Goal: Task Accomplishment & Management: Use online tool/utility

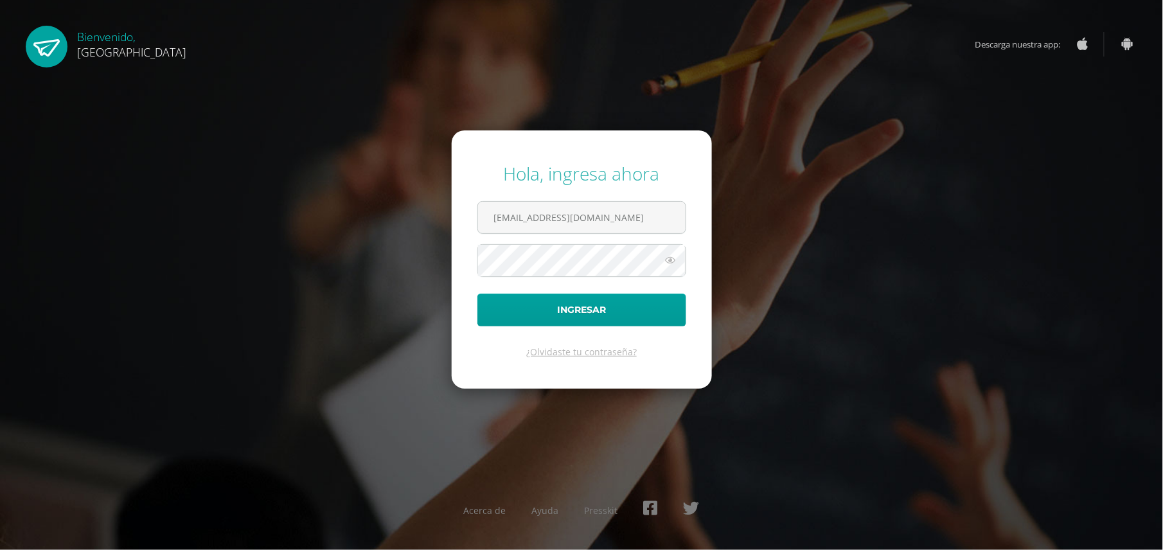
type input "[EMAIL_ADDRESS][DOMAIN_NAME]"
click at [478, 294] on button "Ingresar" at bounding box center [582, 310] width 209 height 33
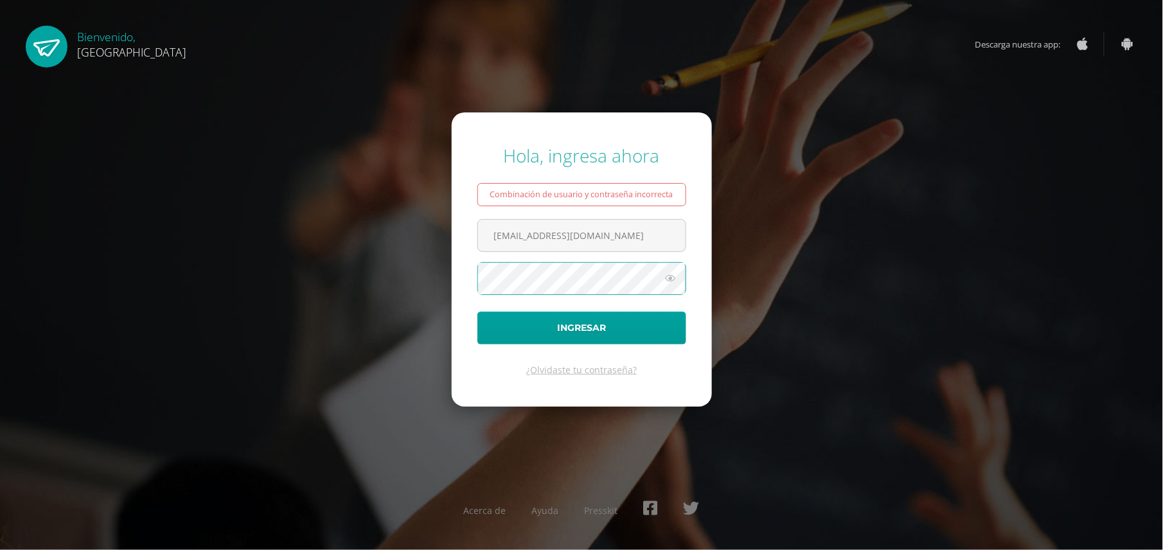
click at [478, 312] on button "Ingresar" at bounding box center [582, 328] width 209 height 33
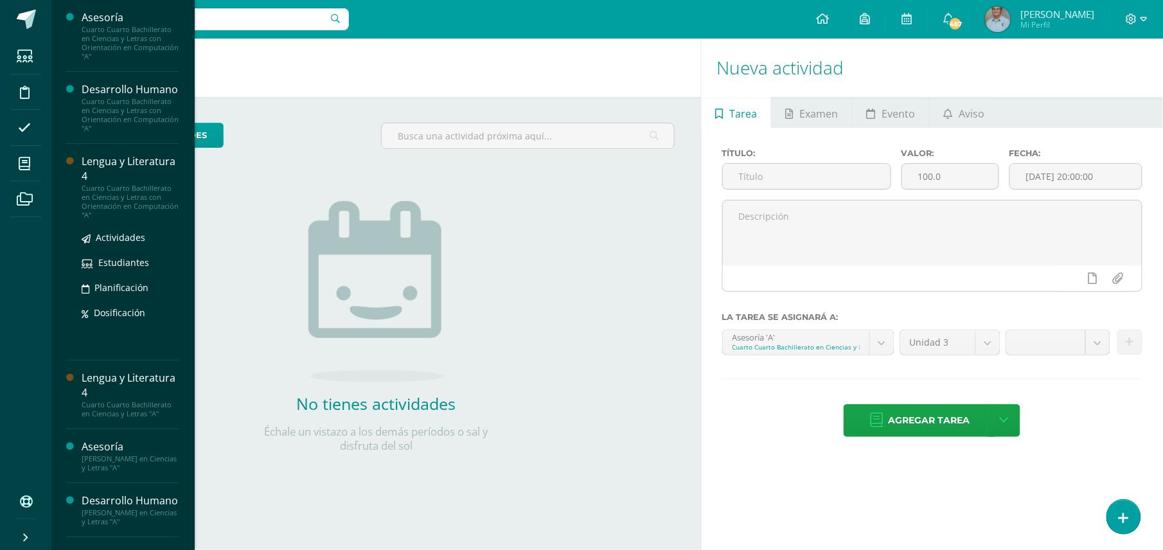
click at [134, 202] on div "Cuarto Cuarto Bachillerato en Ciencias y Letras con Orientación en Computación …" at bounding box center [131, 202] width 98 height 36
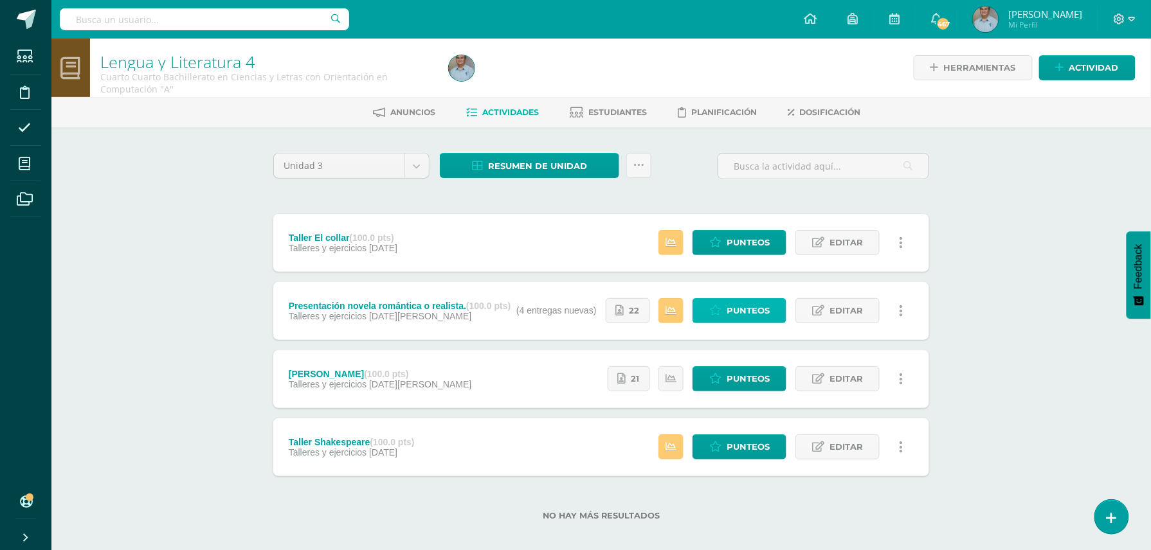
click at [744, 310] on span "Punteos" at bounding box center [747, 311] width 43 height 24
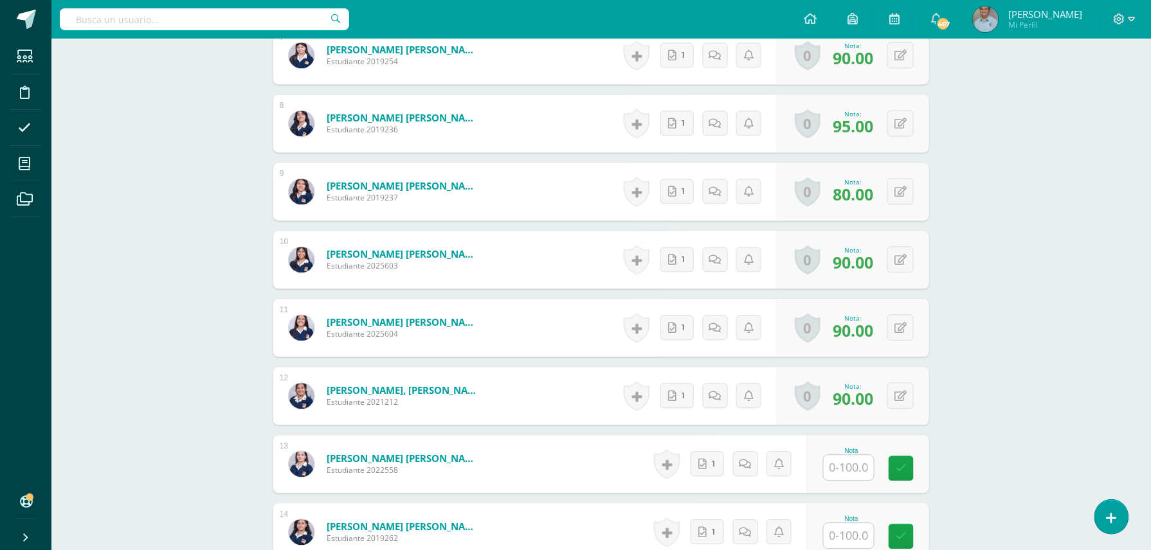
scroll to position [859, 0]
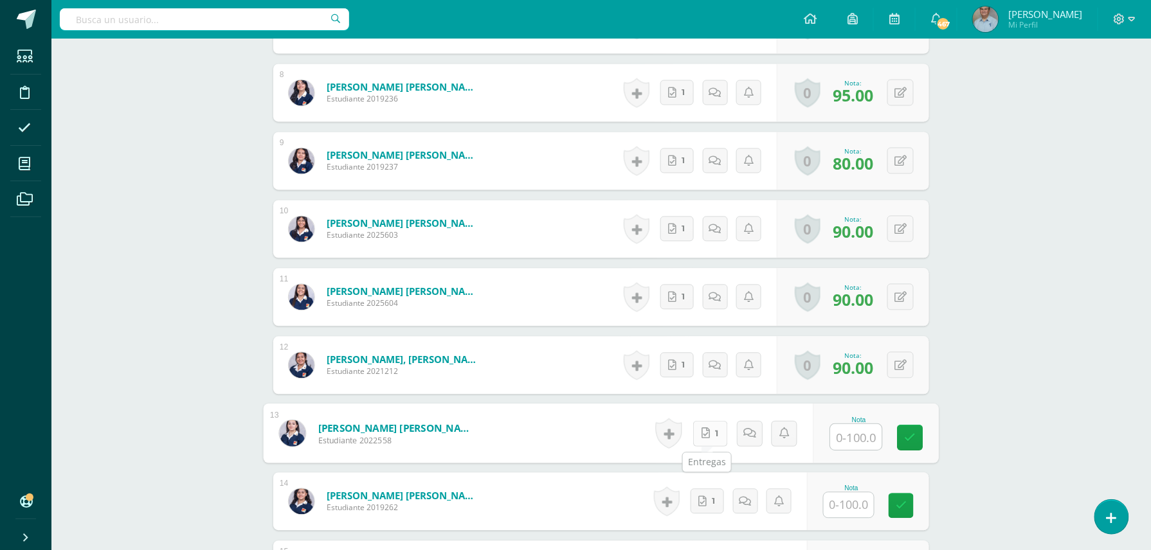
click at [708, 435] on link "1" at bounding box center [710, 434] width 35 height 26
click at [708, 507] on link "1" at bounding box center [706, 501] width 33 height 25
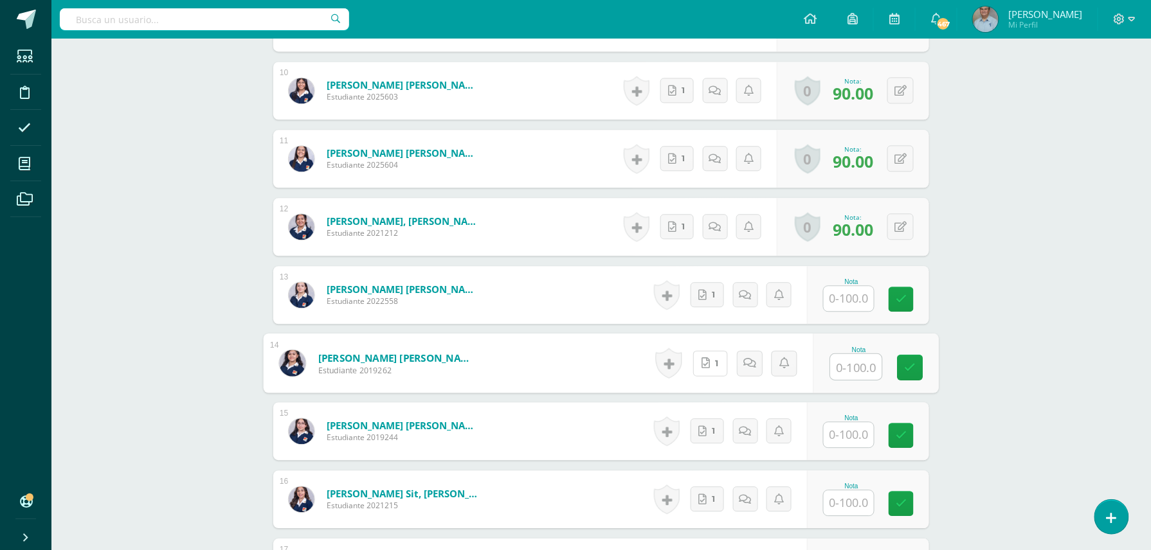
scroll to position [1031, 0]
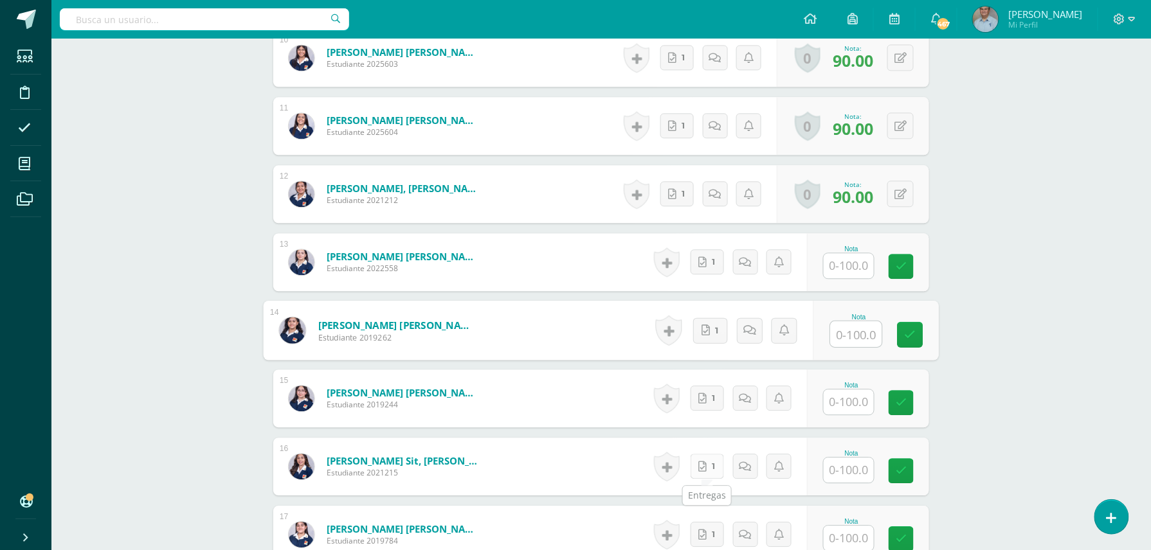
click at [715, 465] on link "1" at bounding box center [706, 466] width 33 height 25
click at [707, 399] on link "1" at bounding box center [710, 399] width 35 height 26
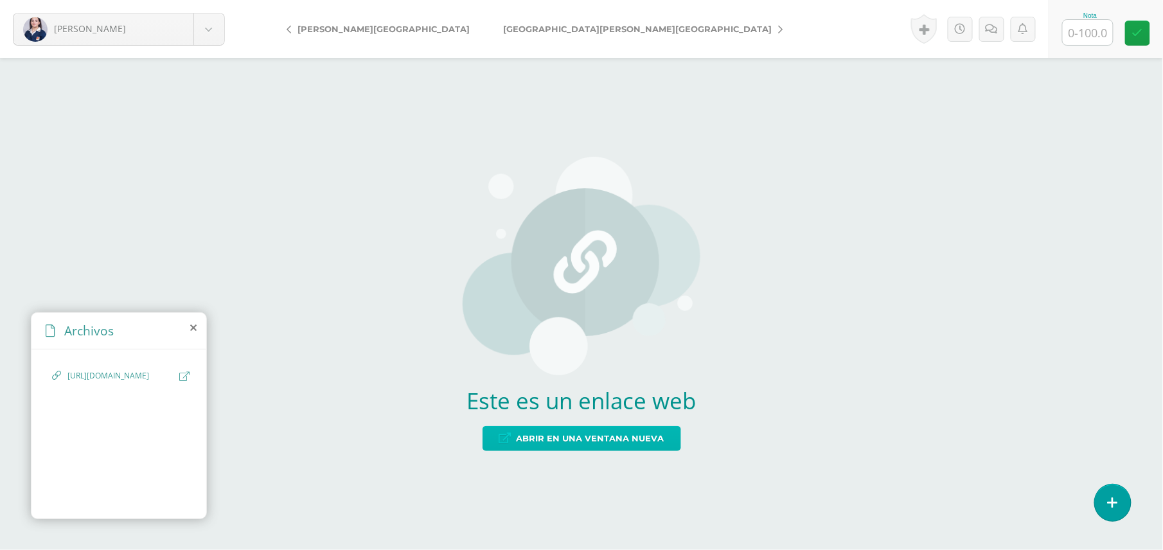
click at [612, 435] on span "Abrir en una ventana nueva" at bounding box center [591, 439] width 148 height 24
click at [1098, 39] on input "text" at bounding box center [1088, 32] width 50 height 25
type input "90"
click at [572, 441] on span "Abrir en una ventana nueva" at bounding box center [591, 439] width 148 height 24
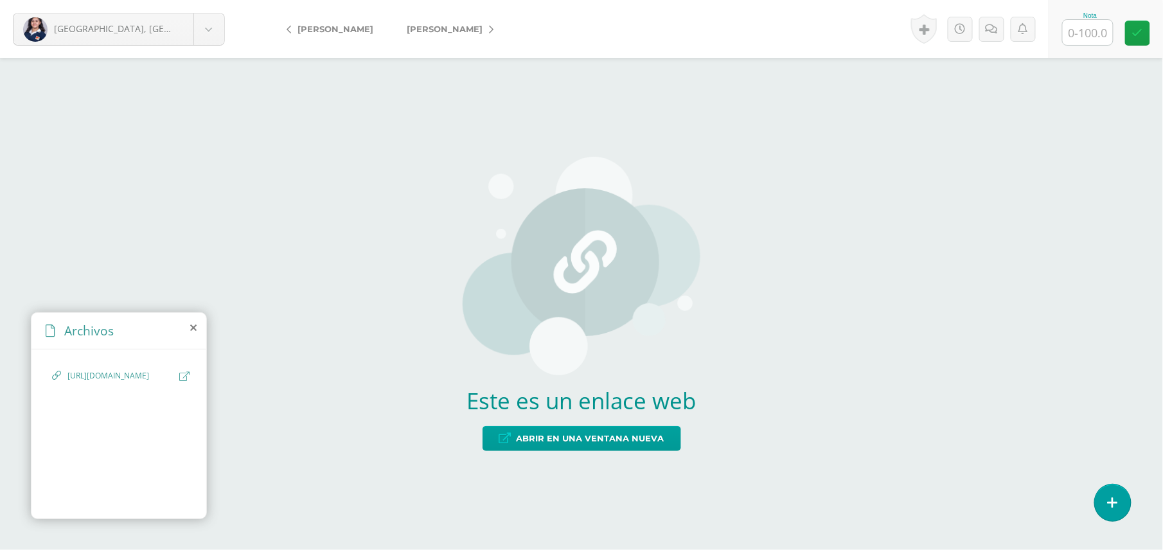
click at [1077, 33] on input "text" at bounding box center [1088, 32] width 50 height 25
type input "90"
click at [585, 440] on span "Abrir en una ventana nueva" at bounding box center [591, 439] width 148 height 24
click at [1096, 30] on input "text" at bounding box center [1088, 32] width 50 height 25
type input "90"
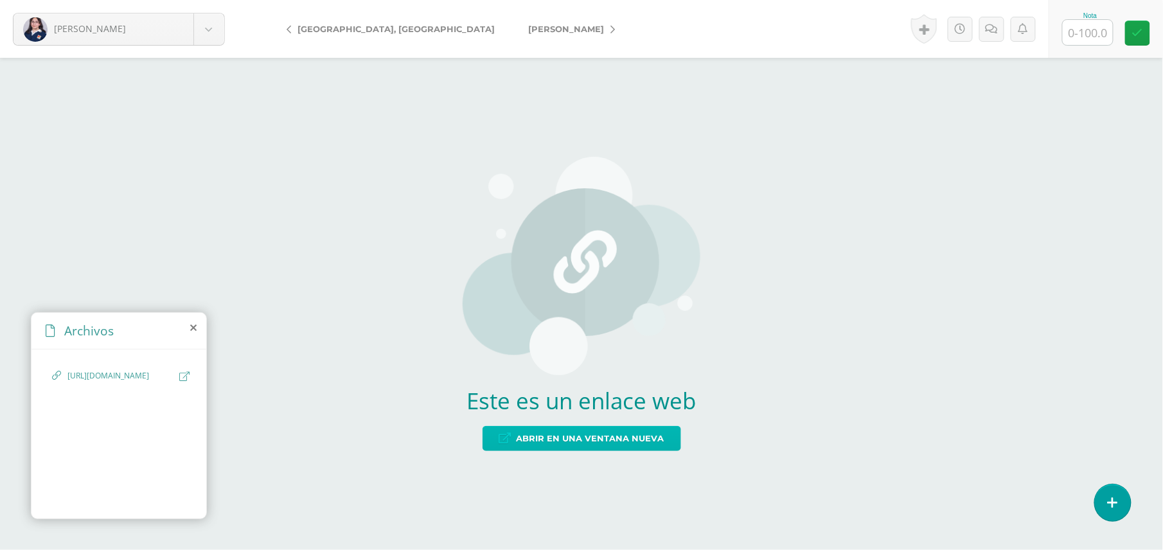
click at [593, 440] on span "Abrir en una ventana nueva" at bounding box center [591, 439] width 148 height 24
